Goal: Find specific page/section: Find specific page/section

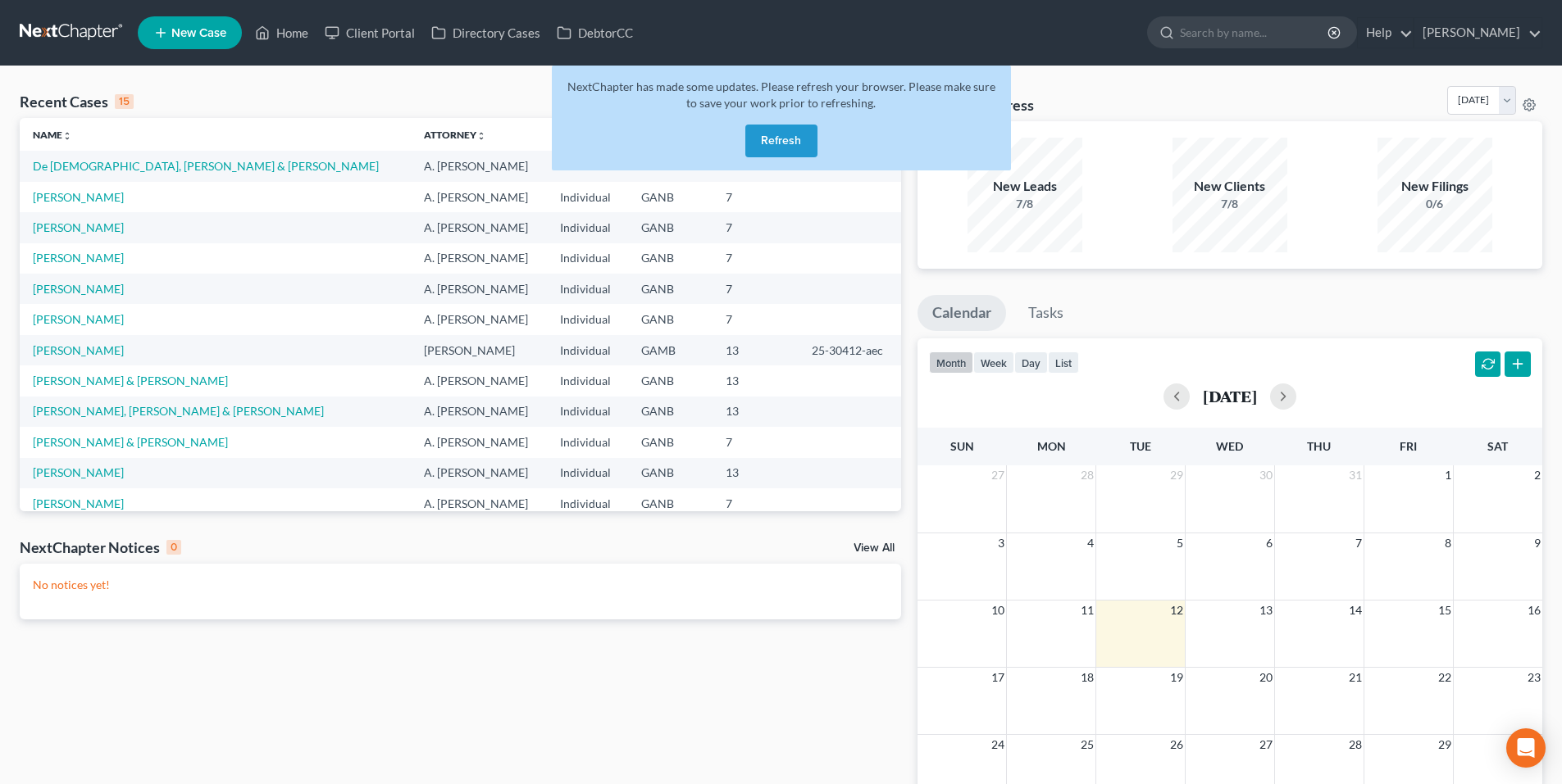
click at [788, 125] on button "Refresh" at bounding box center [781, 141] width 73 height 33
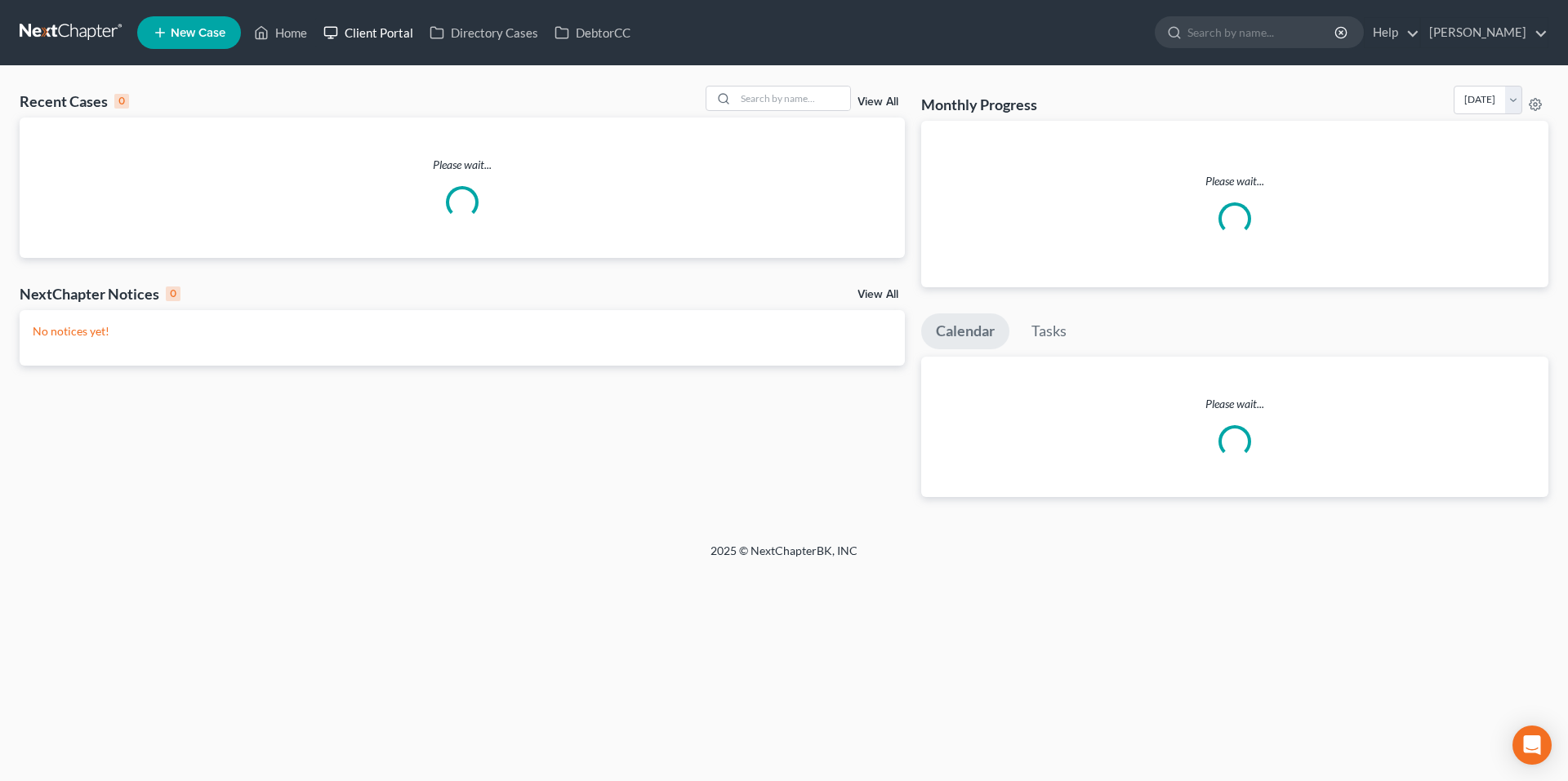
click at [375, 36] on link "Client Portal" at bounding box center [368, 33] width 106 height 29
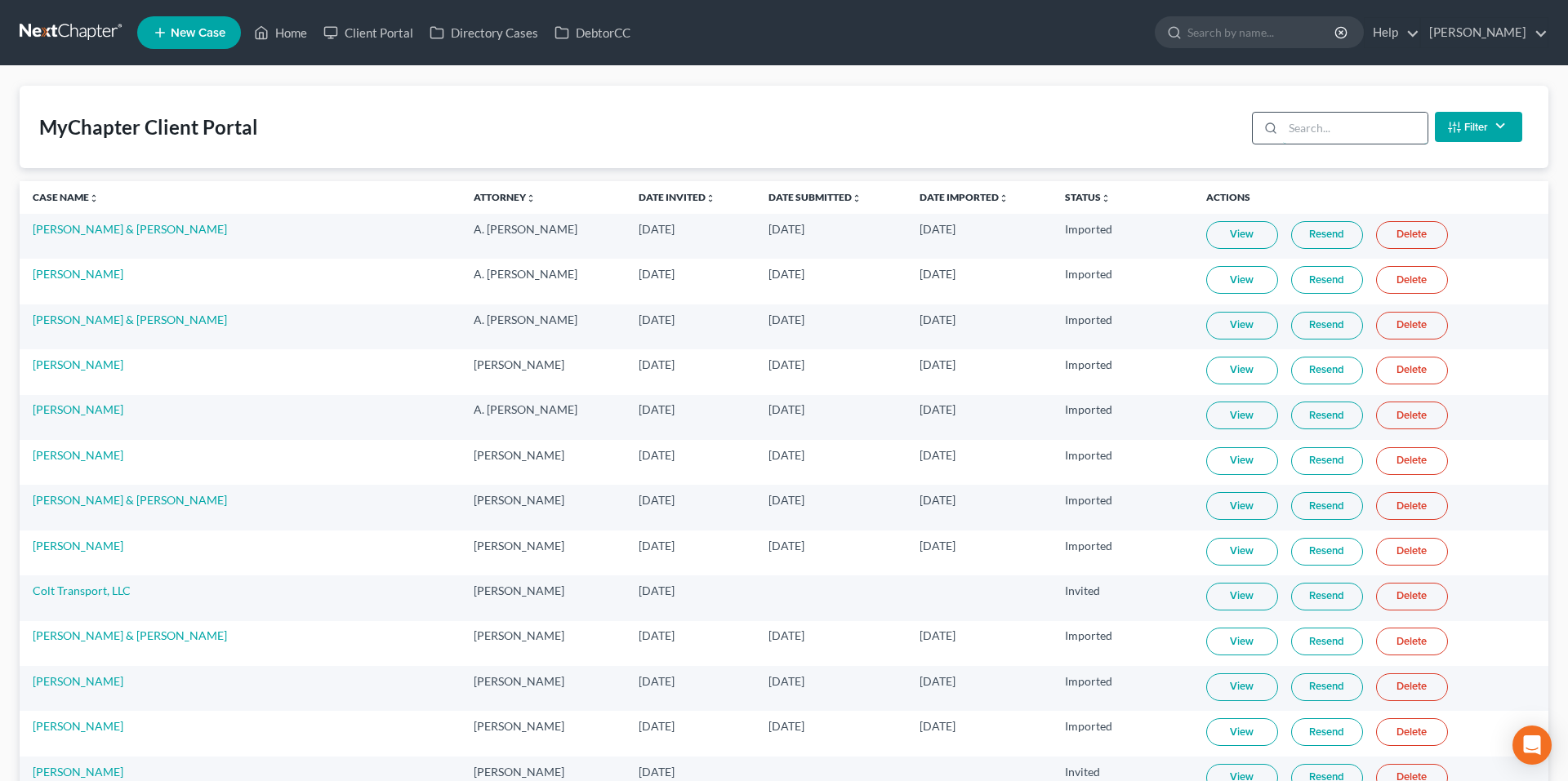
click at [1328, 125] on input "search" at bounding box center [1355, 128] width 145 height 31
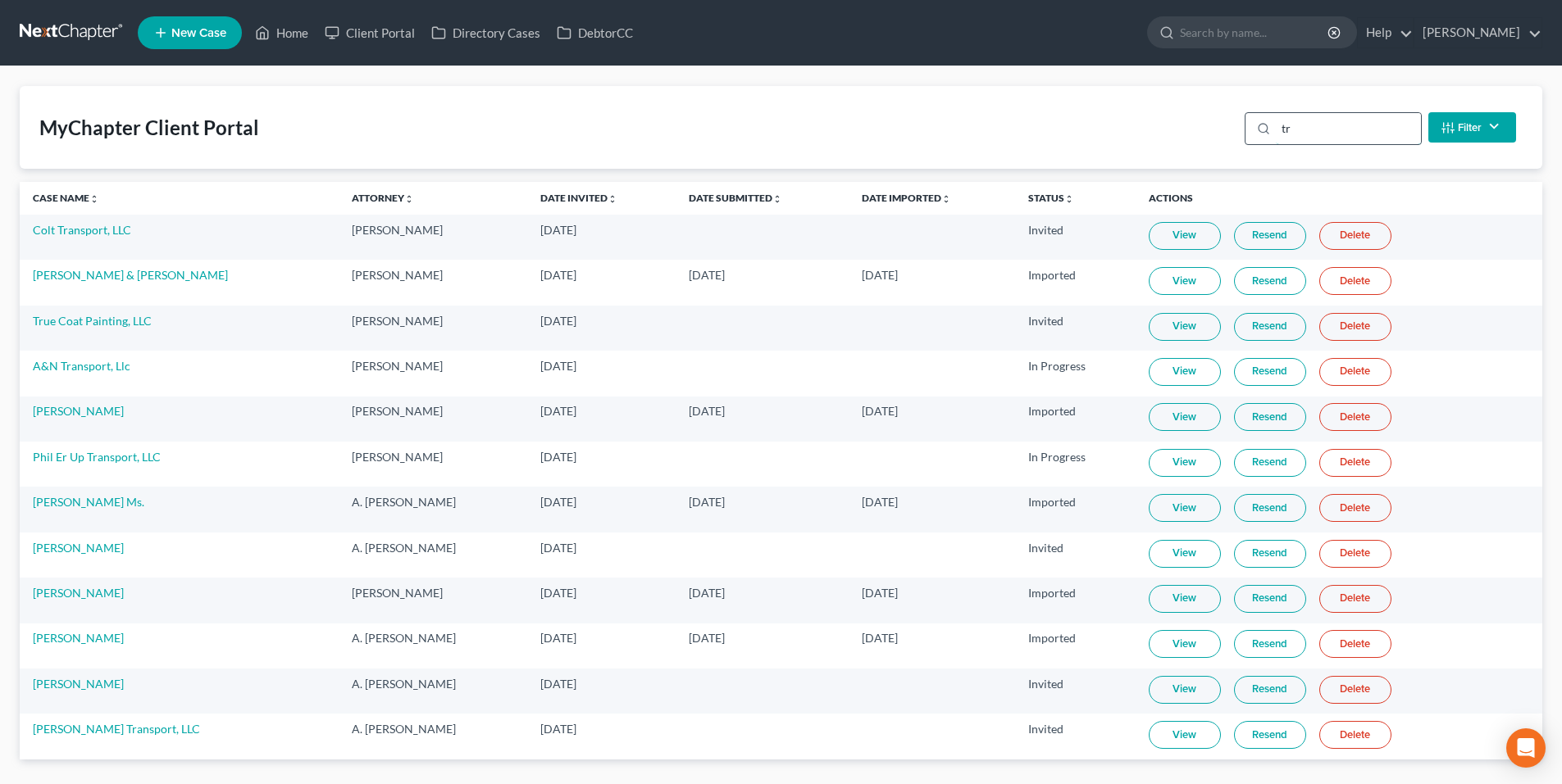
type input "t"
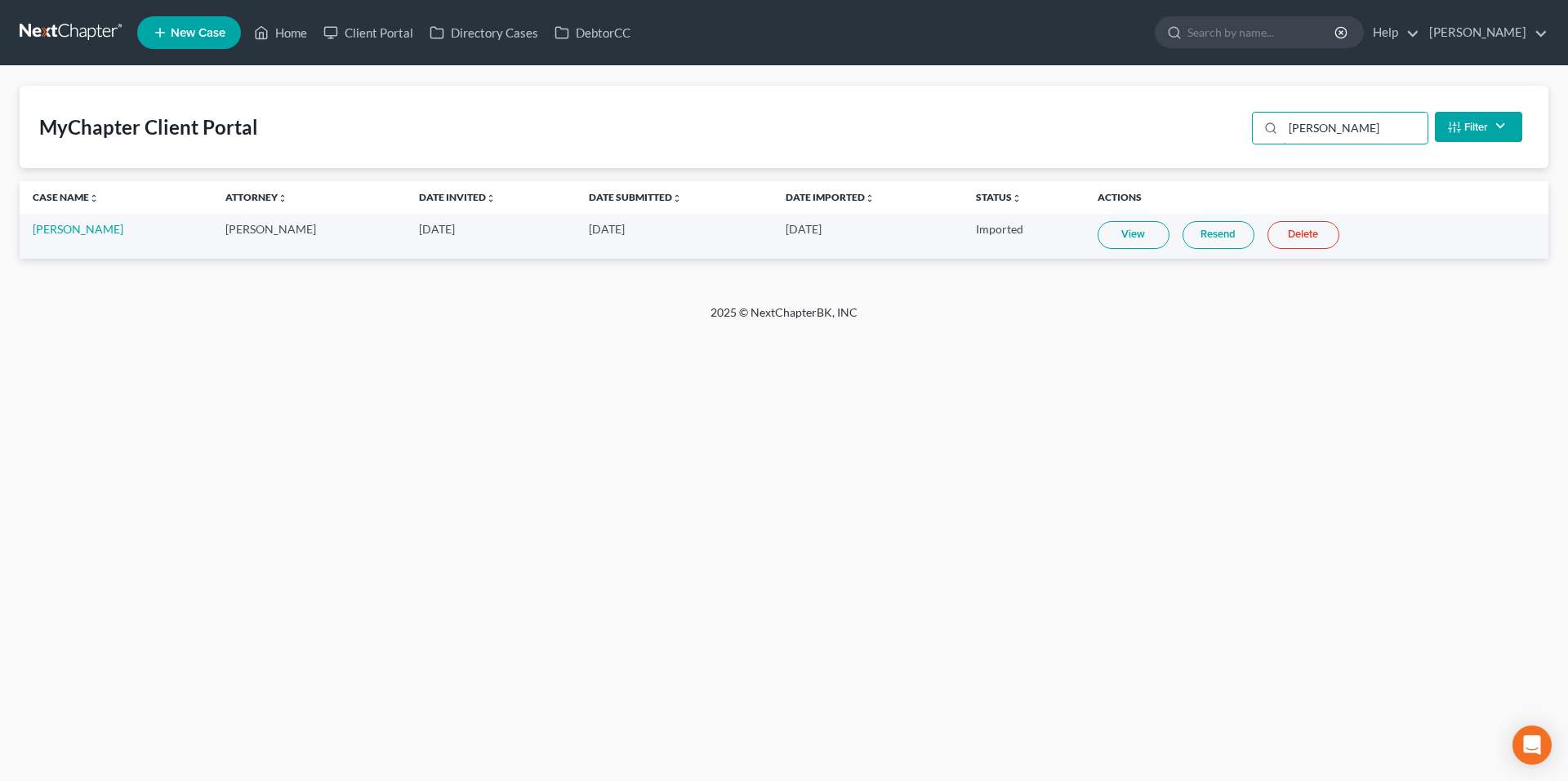
type input "turner"
click at [75, 229] on link "John Turner Jr" at bounding box center [78, 229] width 91 height 13
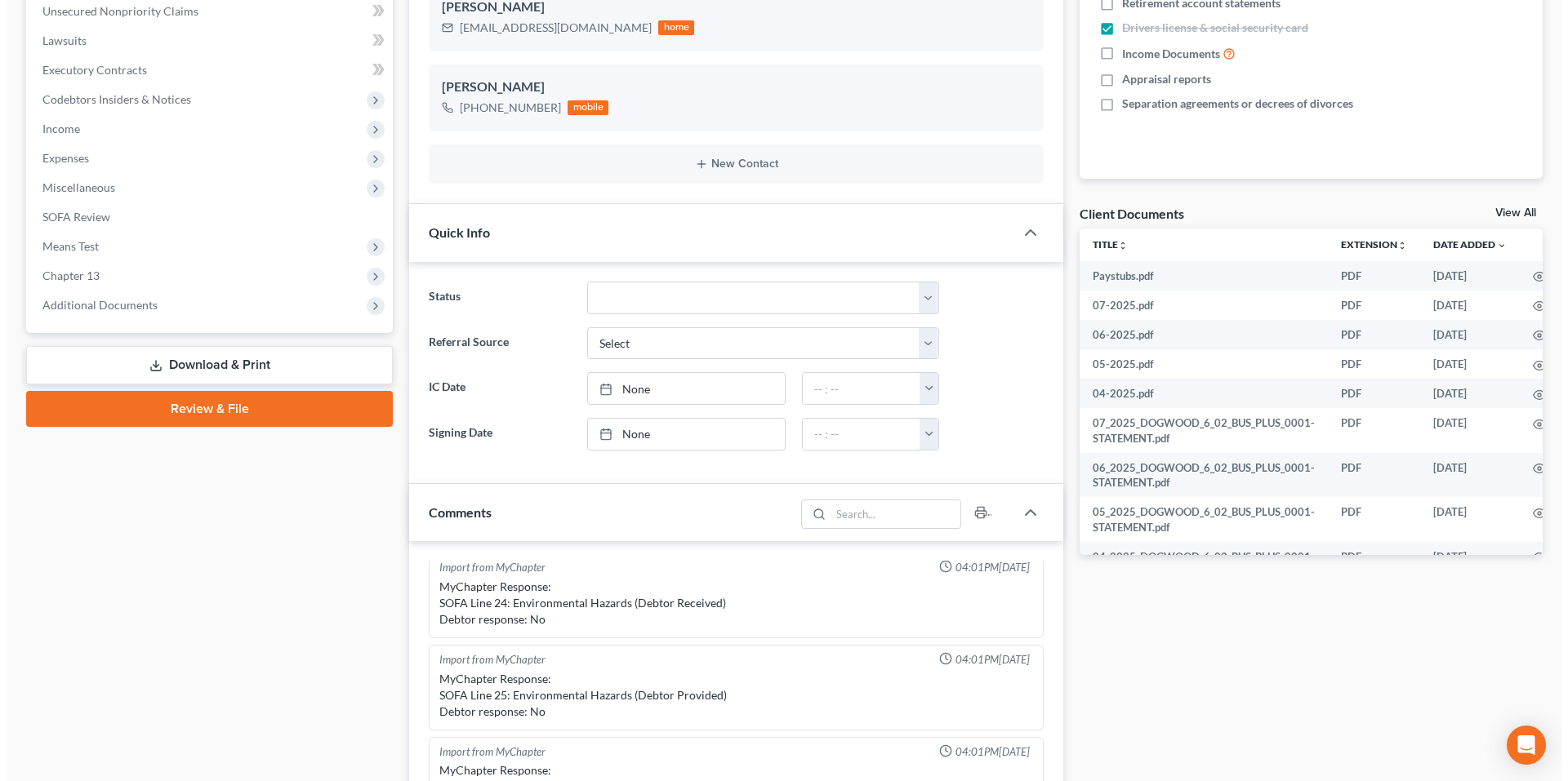
scroll to position [0, 25]
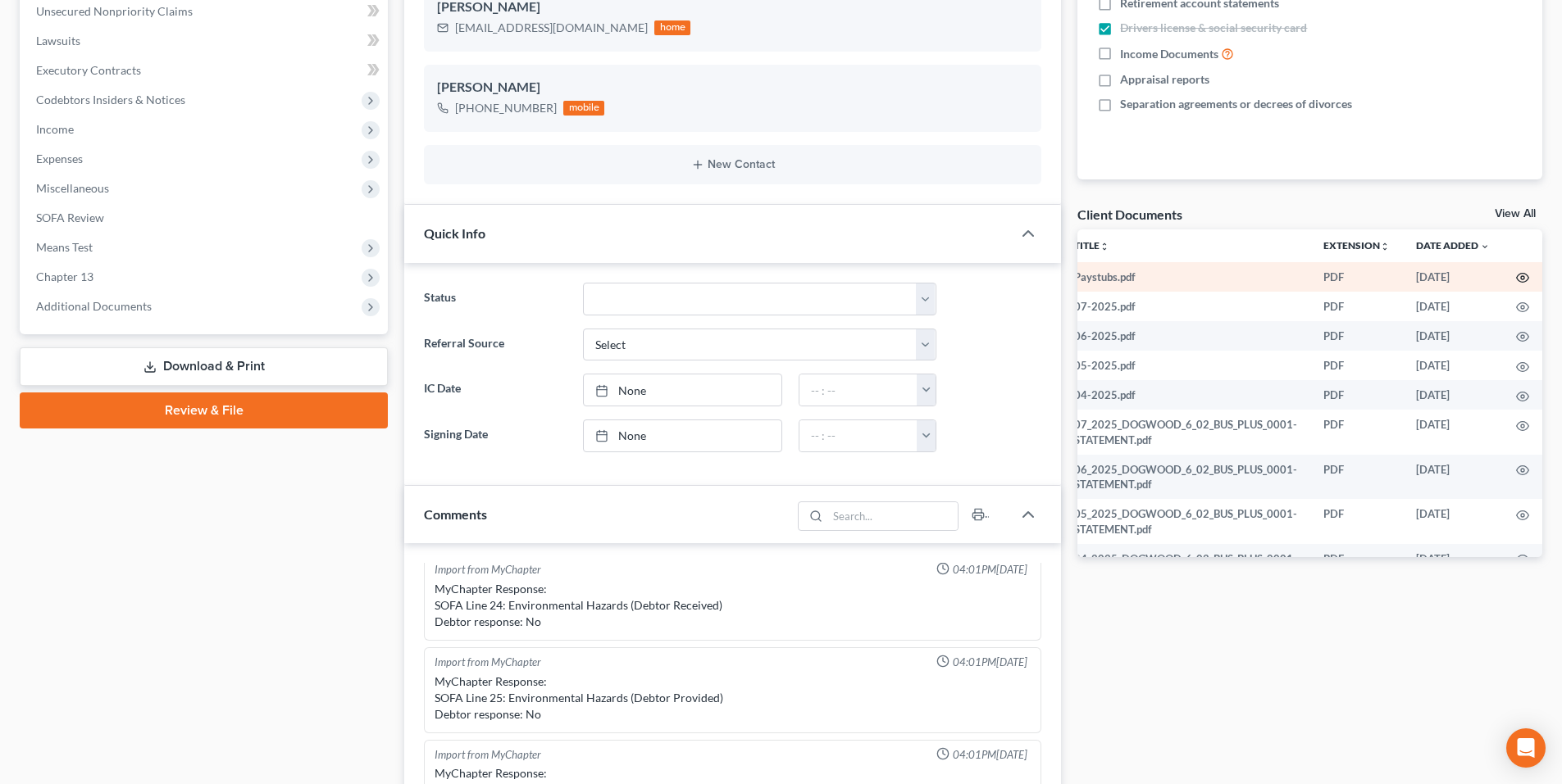
click at [1516, 274] on icon "button" at bounding box center [1522, 278] width 13 height 9
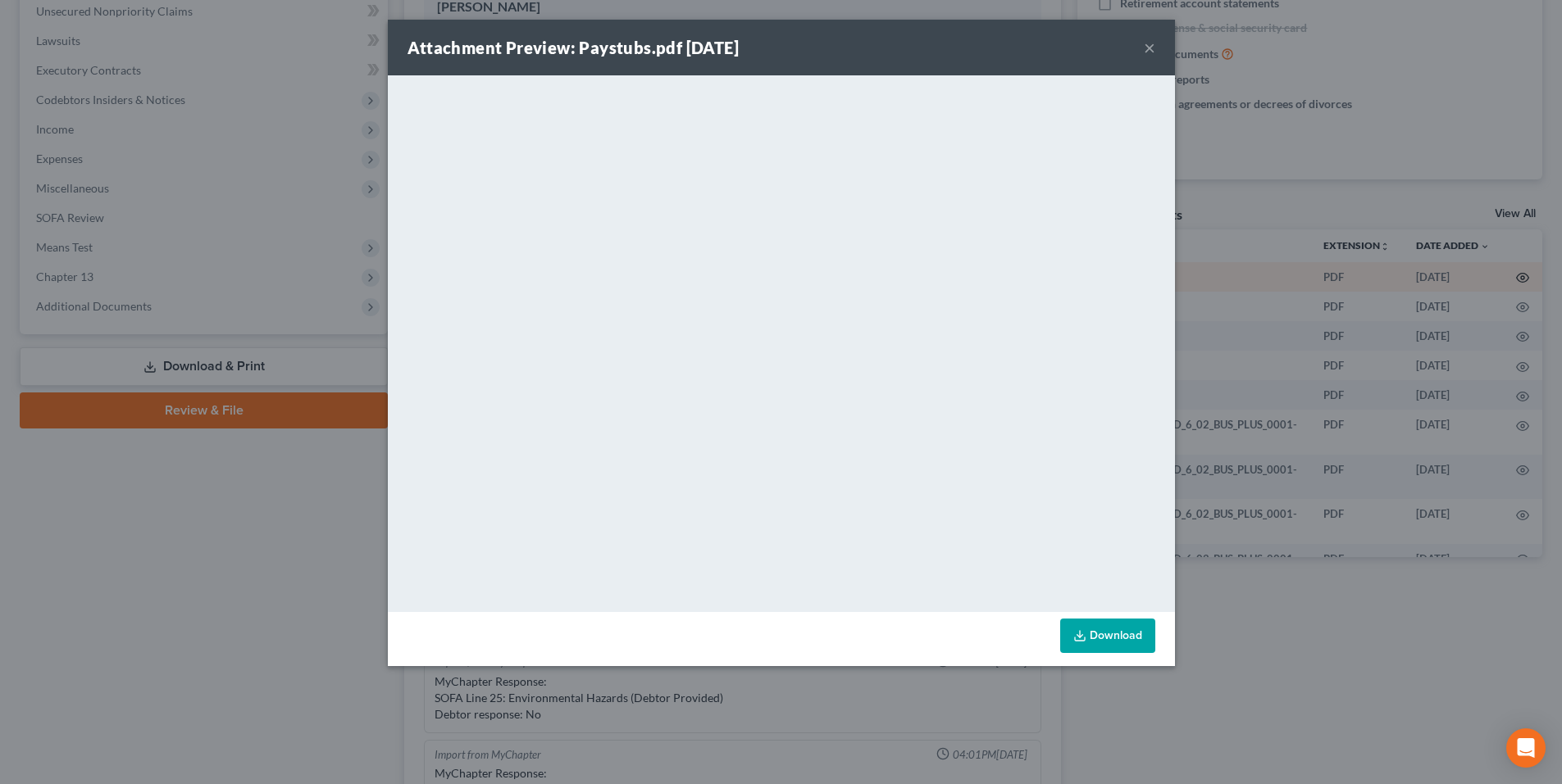
scroll to position [0, 22]
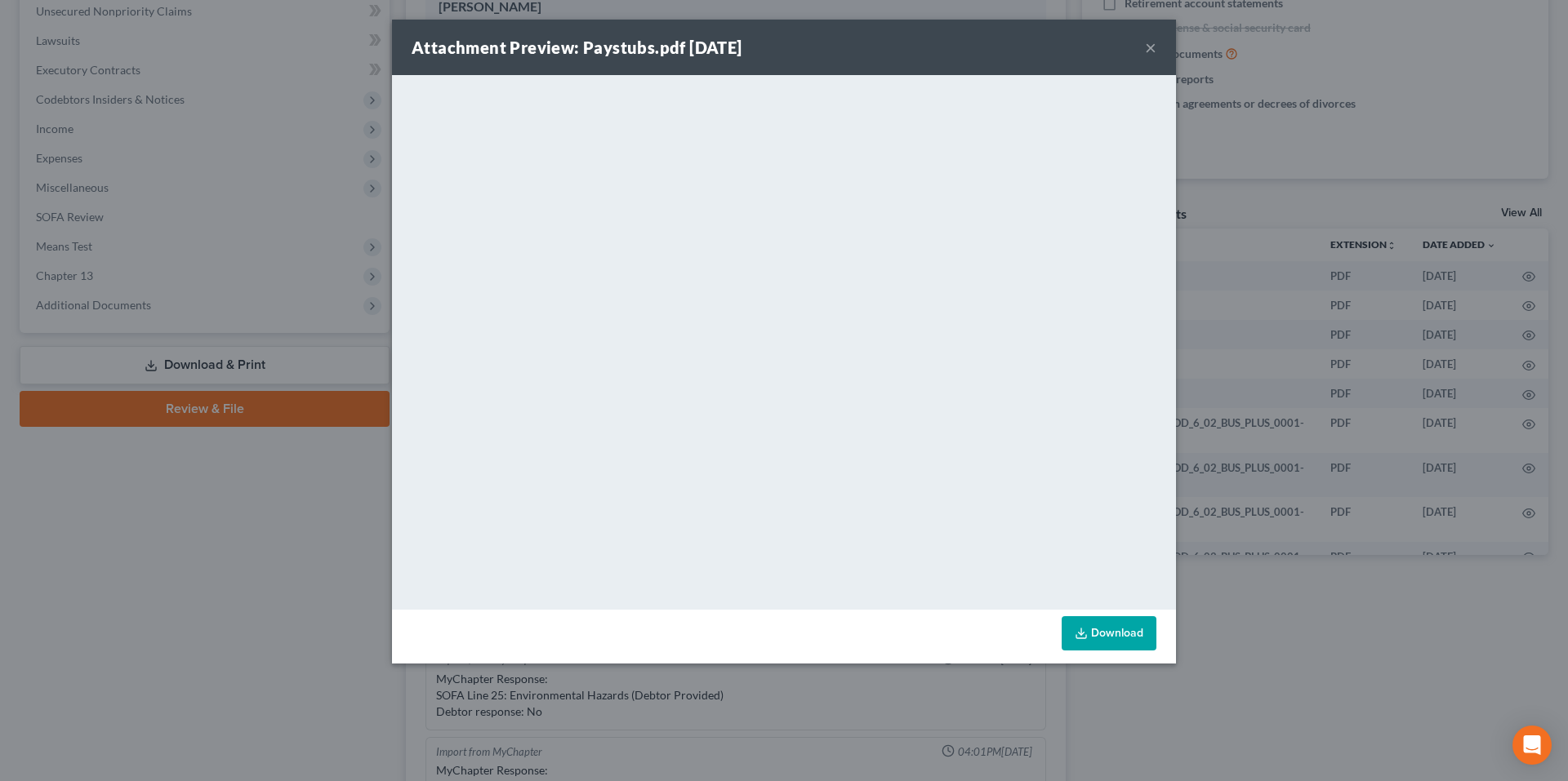
click at [1145, 50] on button "×" at bounding box center [1150, 47] width 12 height 19
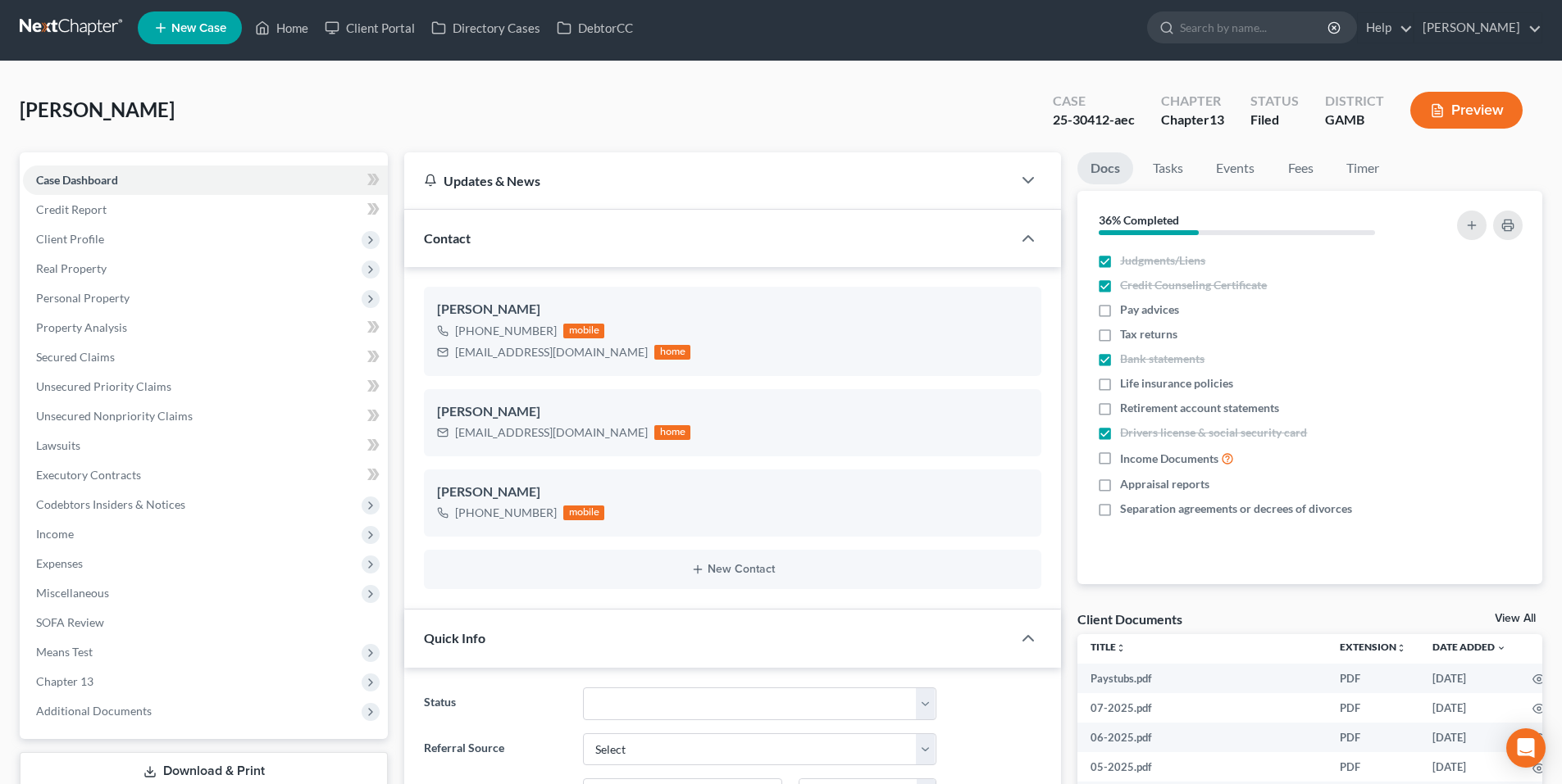
scroll to position [0, 0]
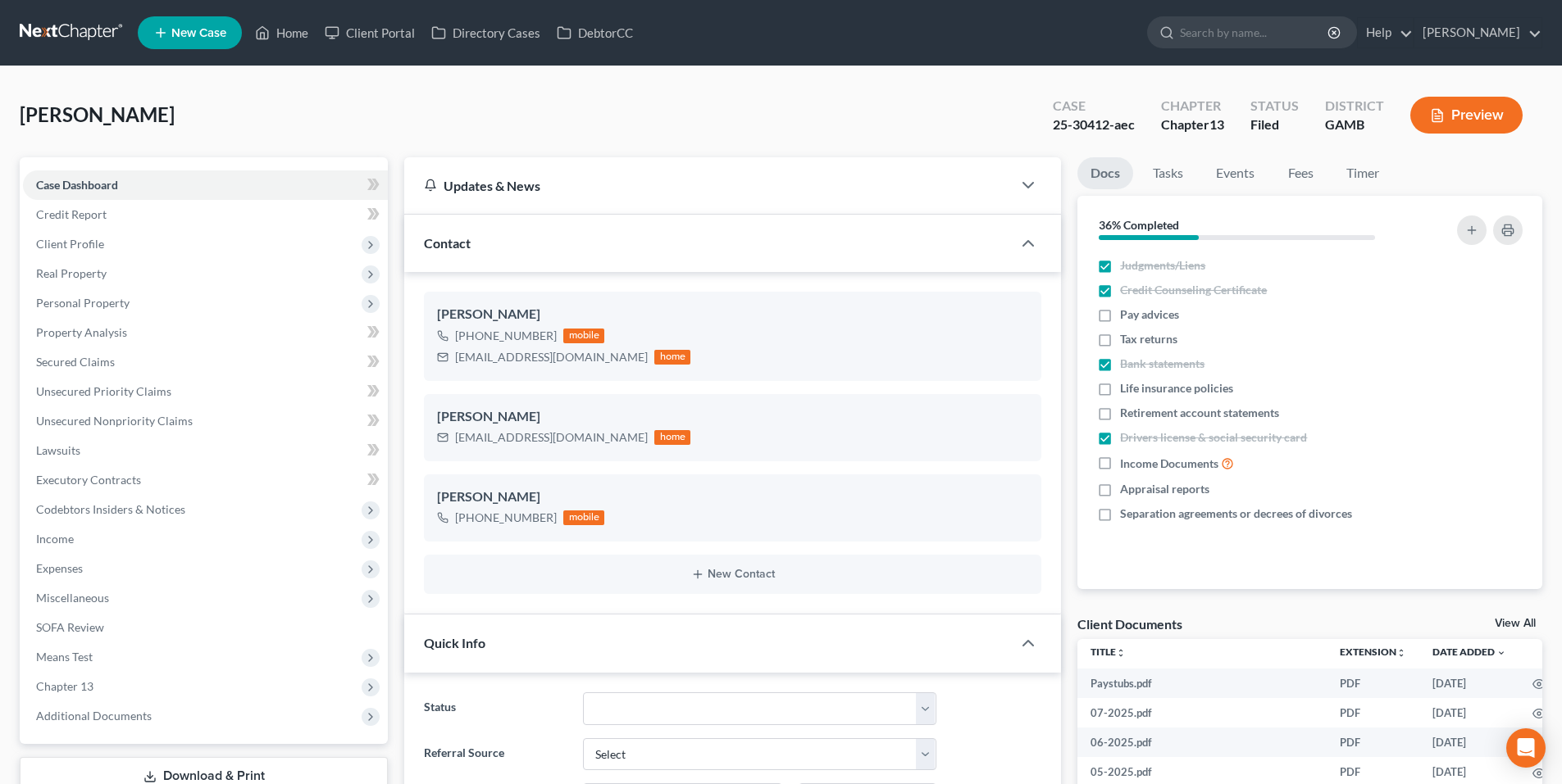
click at [62, 29] on link at bounding box center [72, 33] width 105 height 29
